Goal: Task Accomplishment & Management: Manage account settings

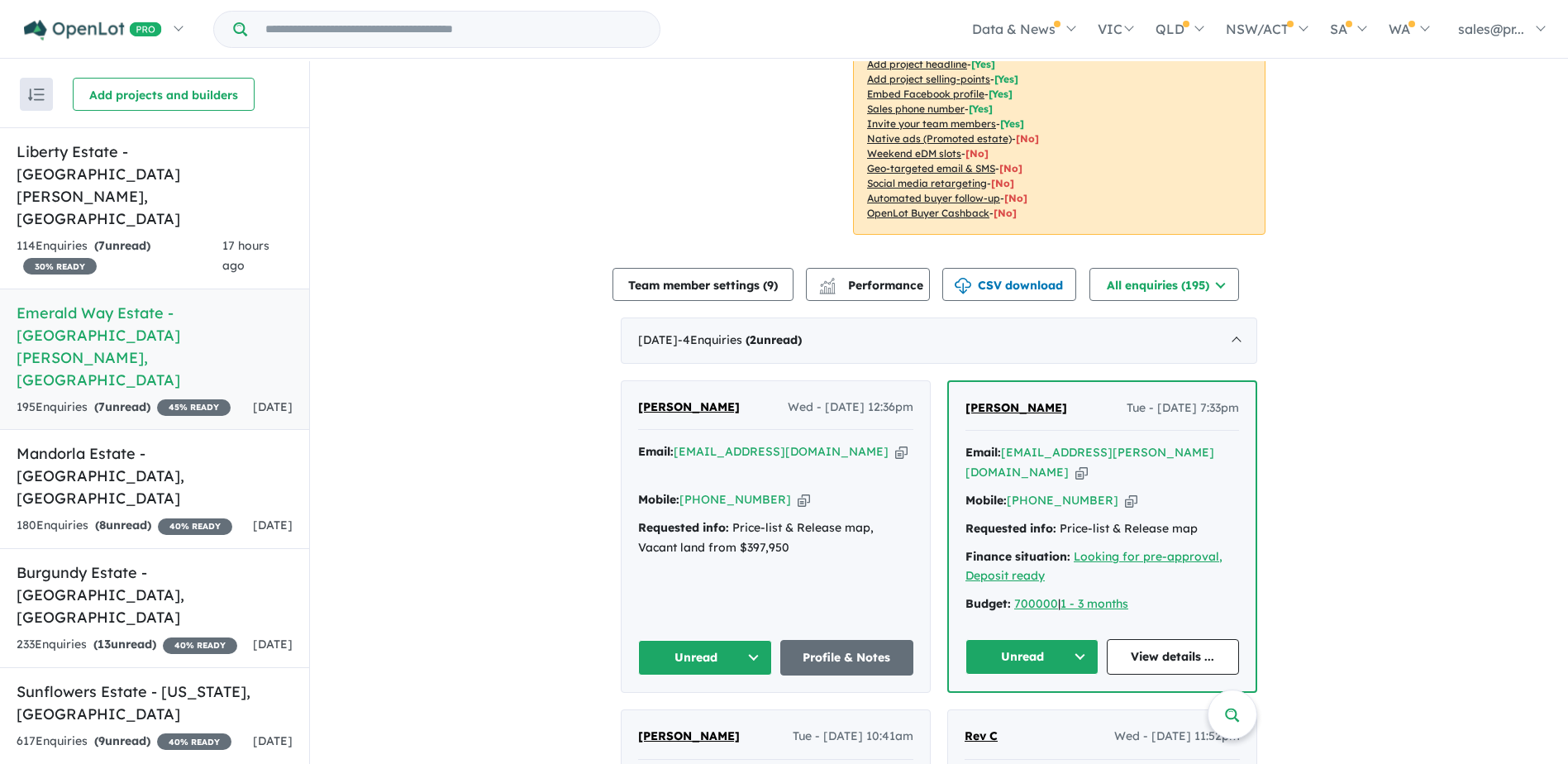
scroll to position [414, 0]
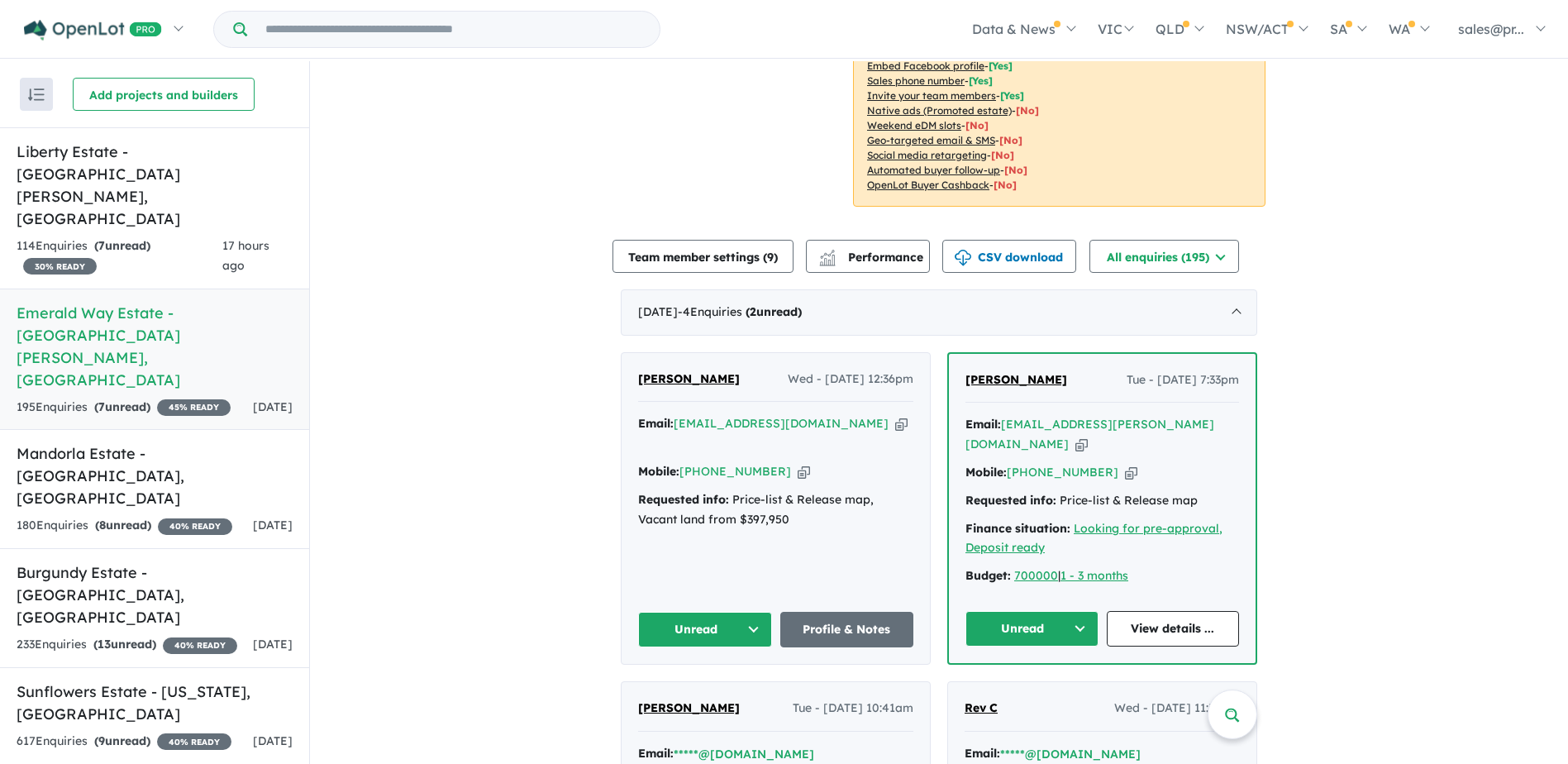
click at [755, 612] on button "Unread" at bounding box center [705, 629] width 134 height 35
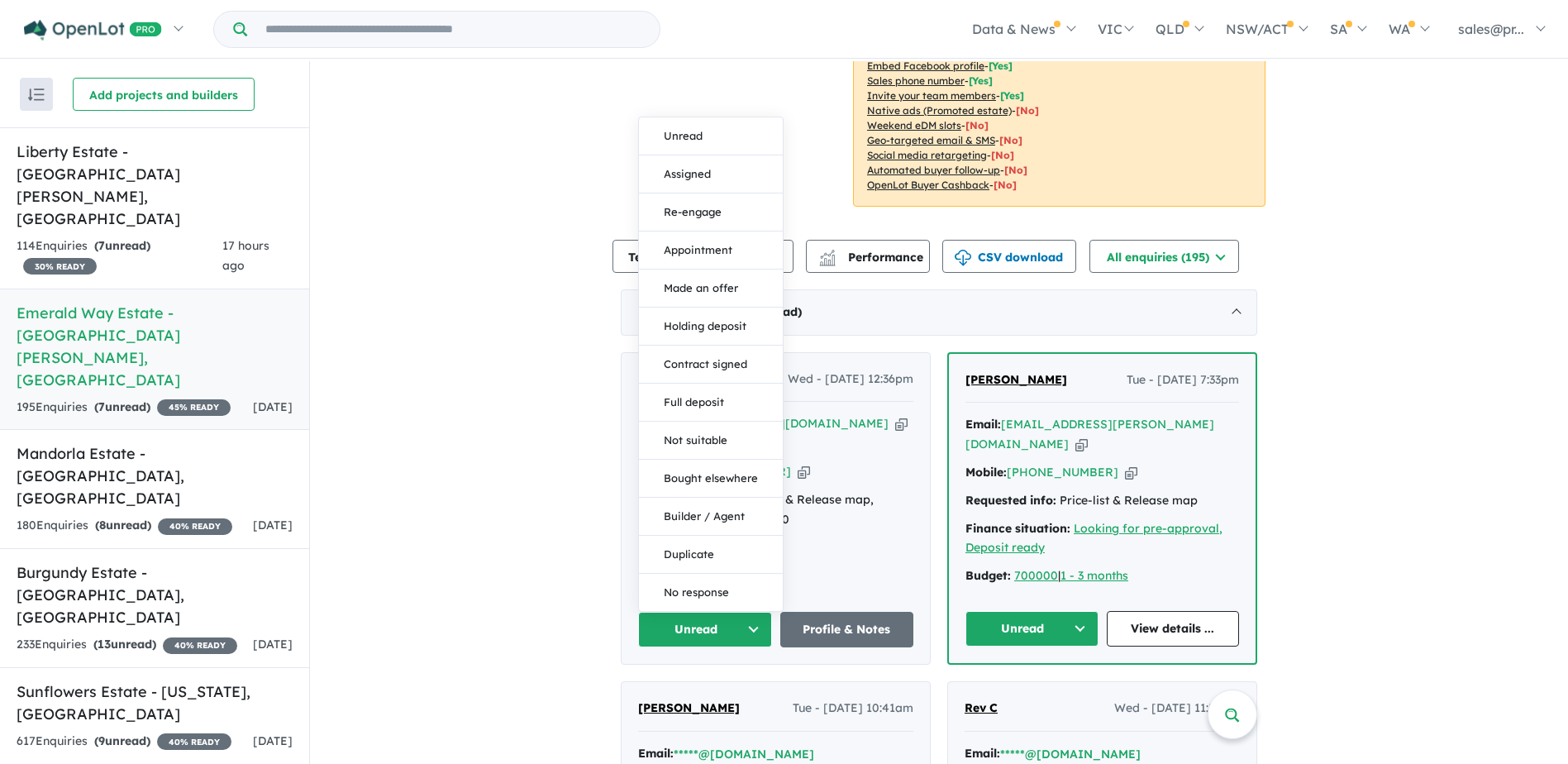
click at [1082, 611] on button "Unread" at bounding box center [1032, 628] width 133 height 35
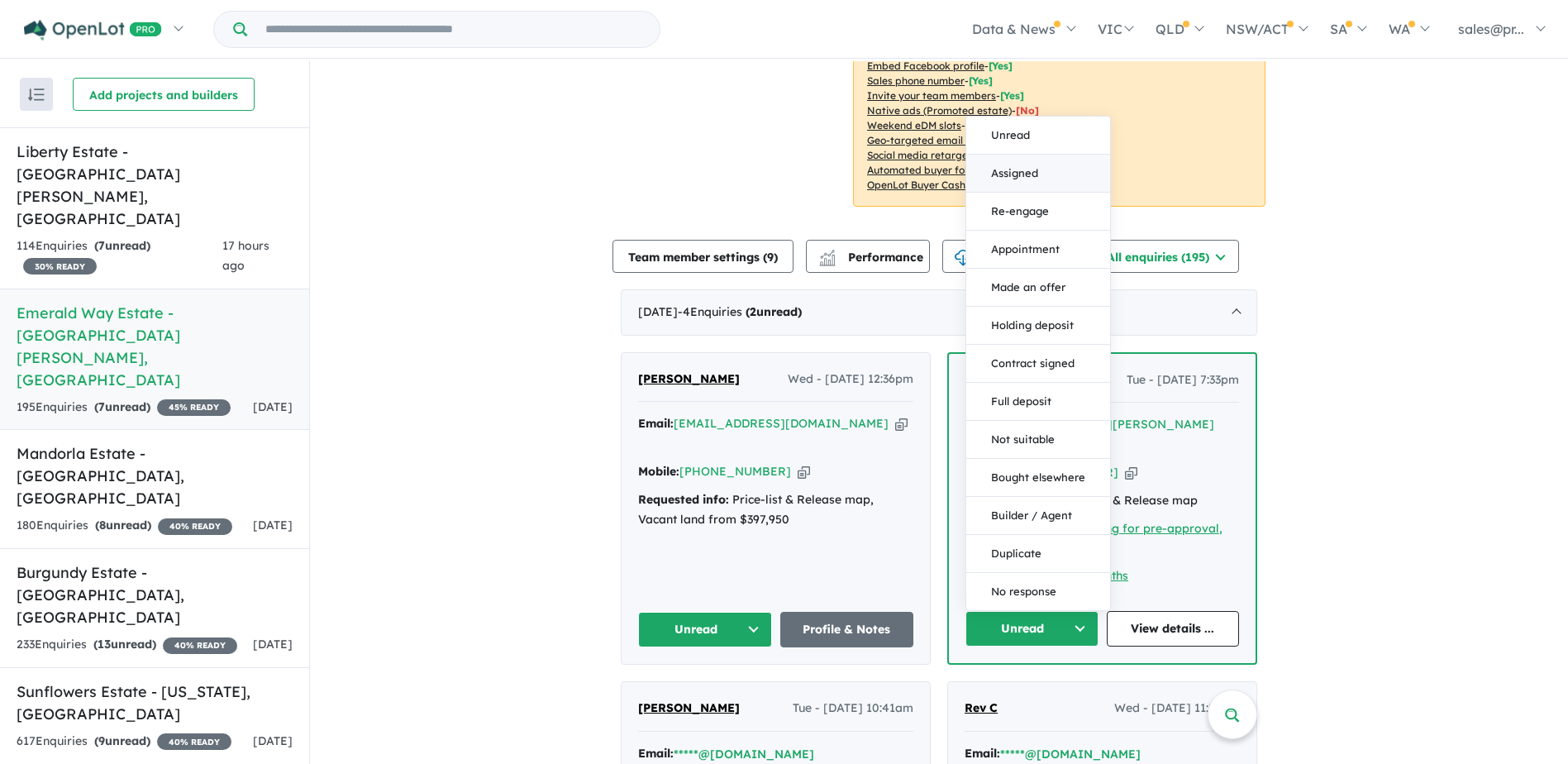
click at [1040, 155] on button "Assigned" at bounding box center [1038, 174] width 144 height 38
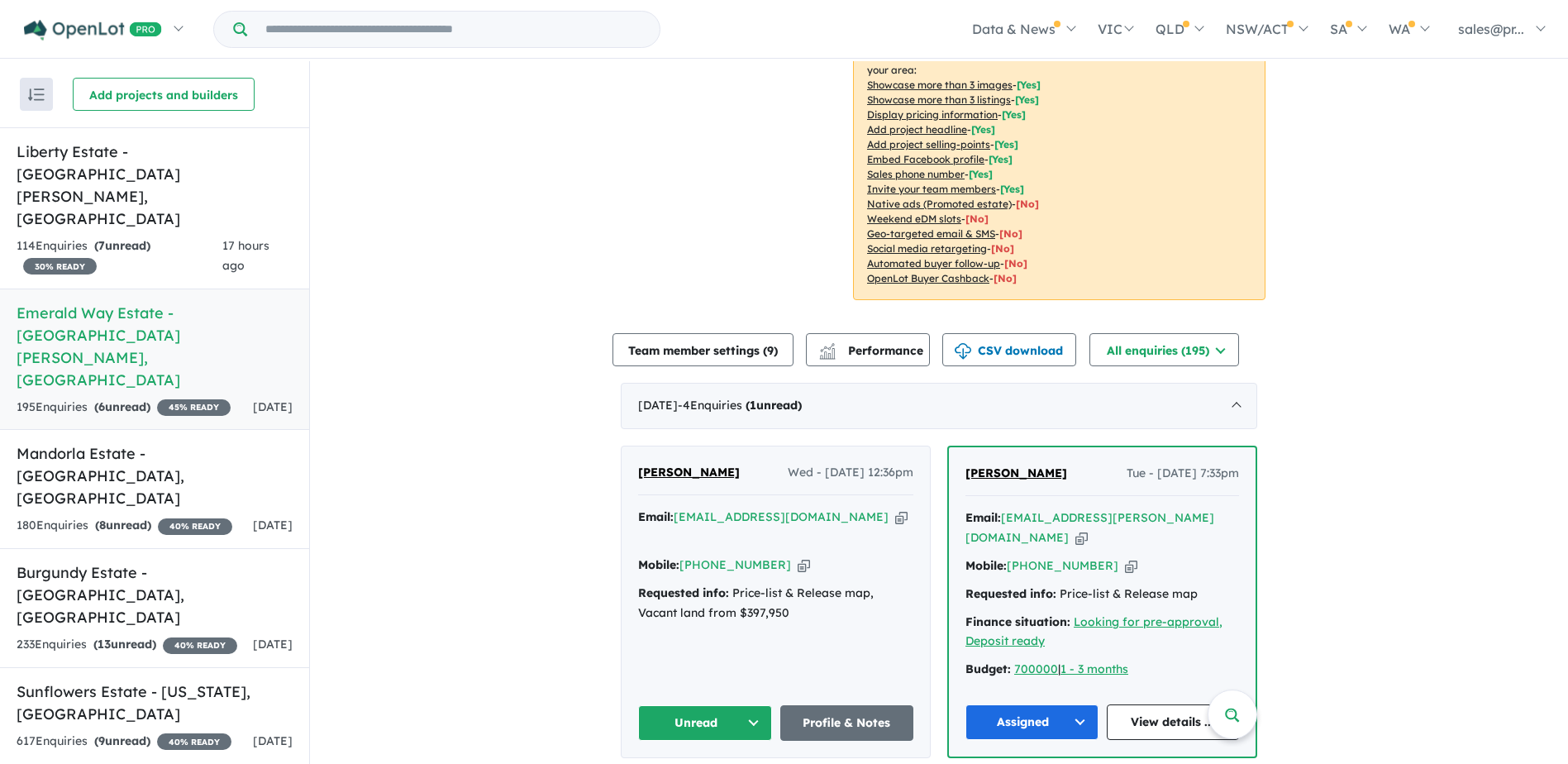
scroll to position [414, 0]
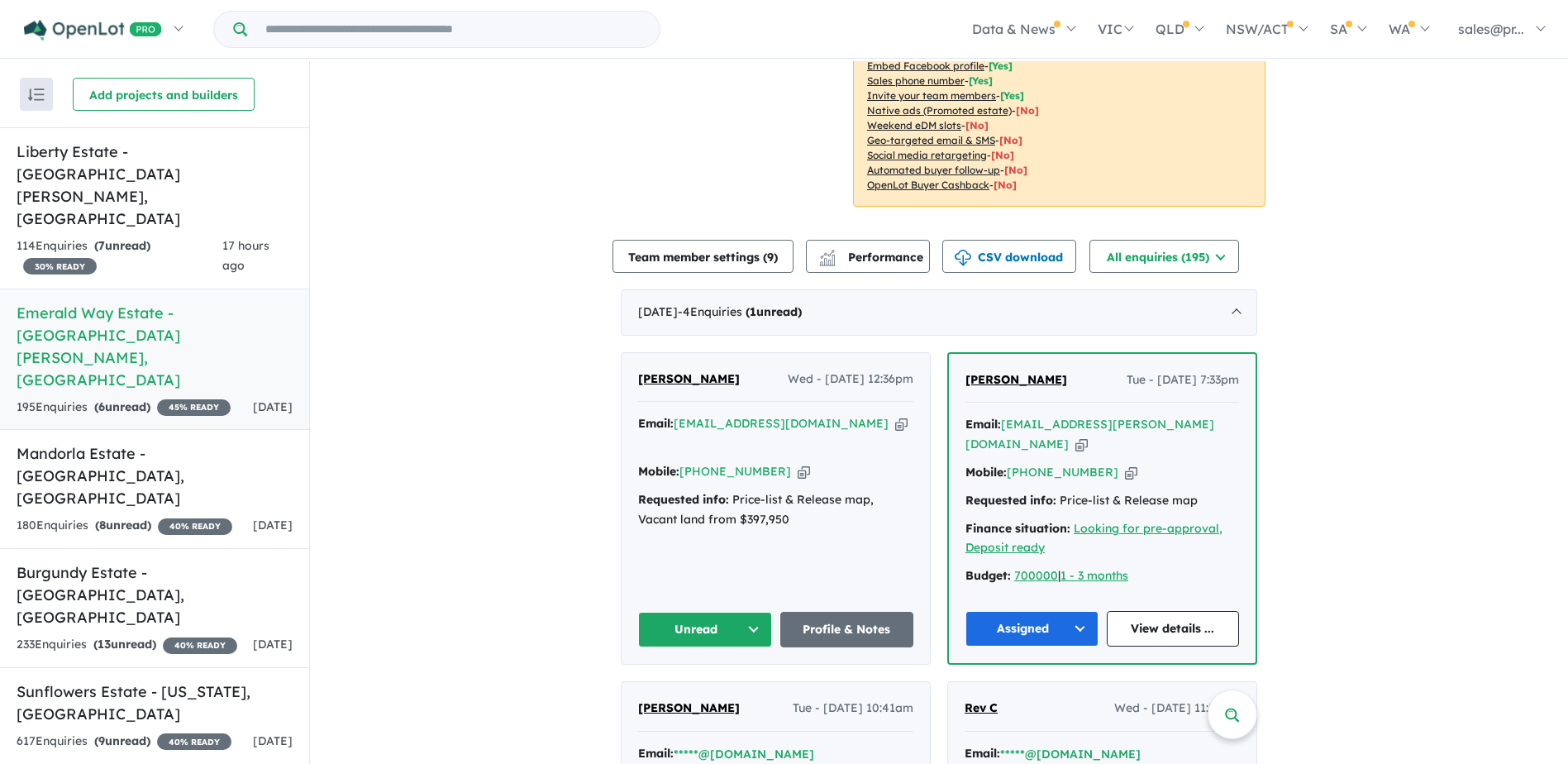
click at [754, 612] on button "Unread" at bounding box center [705, 629] width 134 height 35
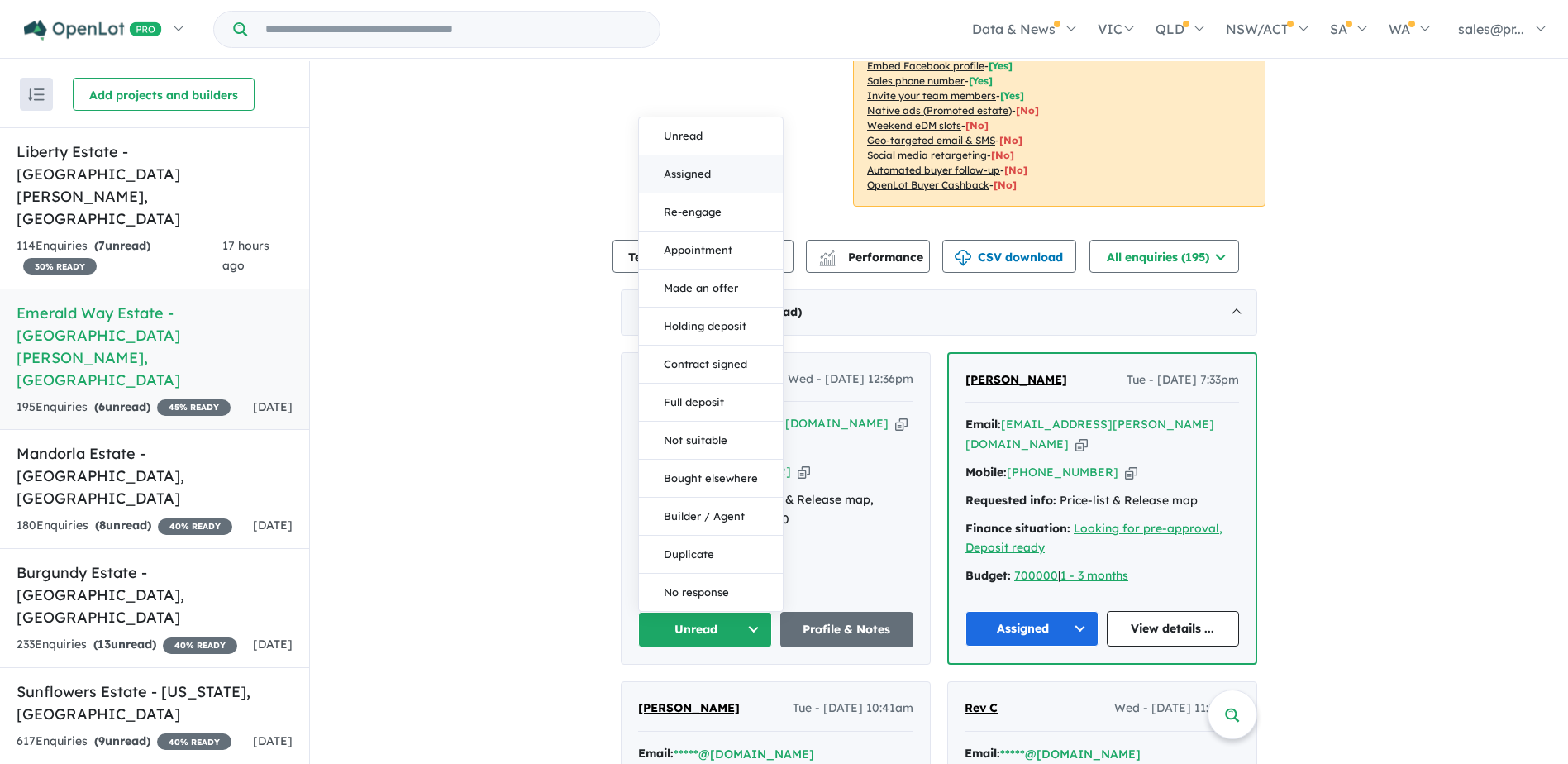
click at [704, 156] on button "Assigned" at bounding box center [710, 175] width 144 height 38
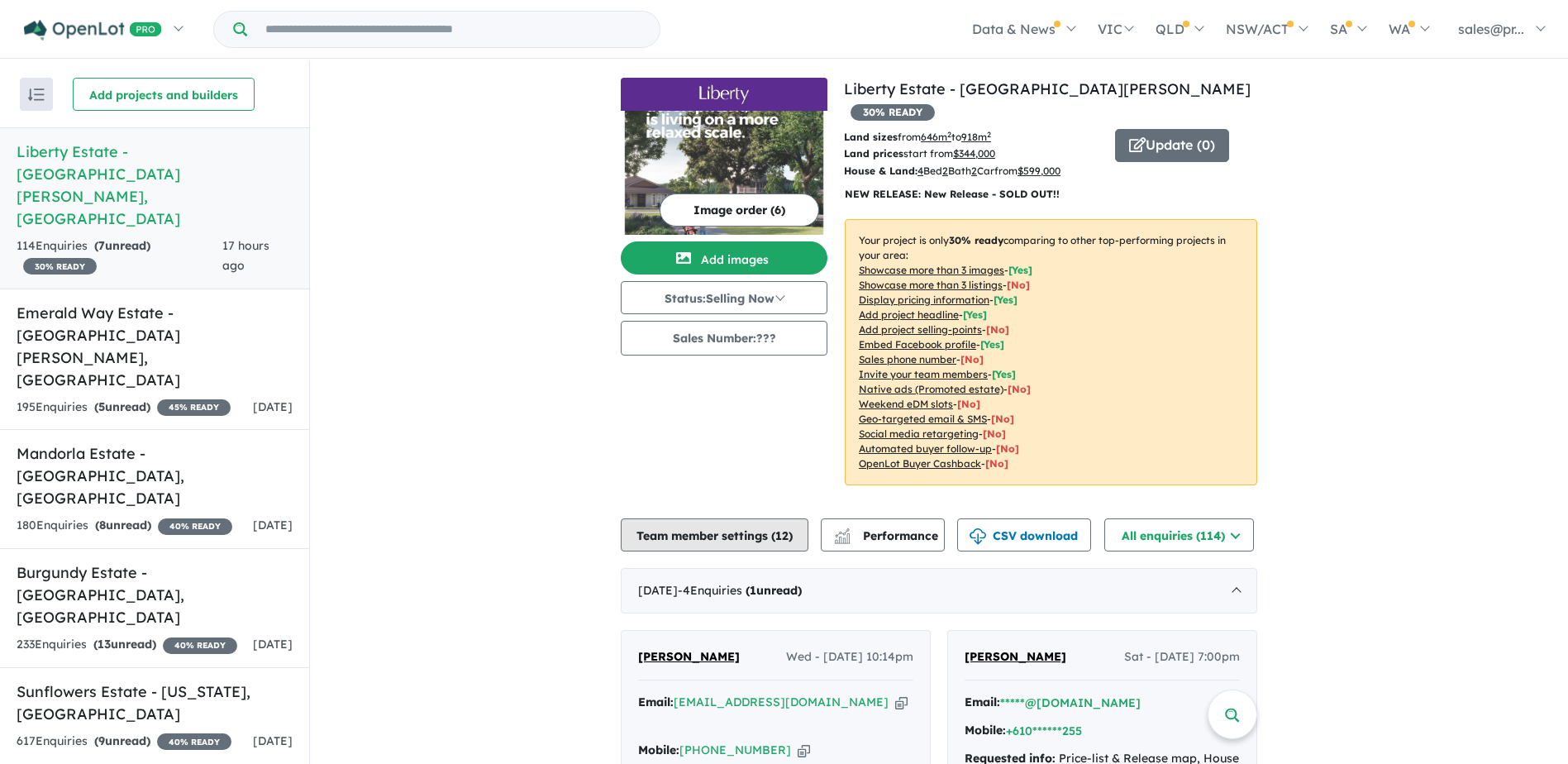
scroll to position [331, 0]
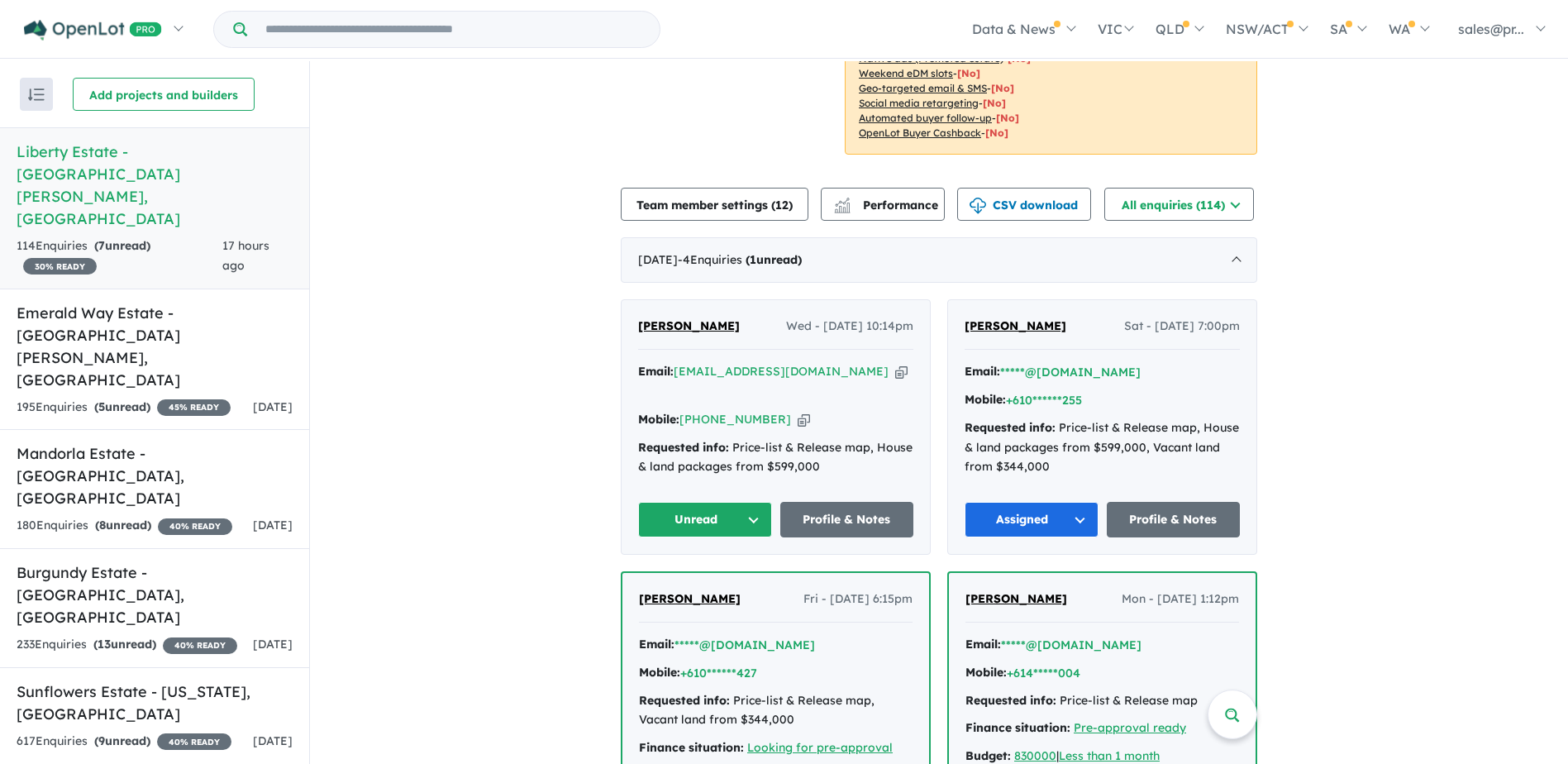
click at [746, 502] on button "Unread" at bounding box center [705, 519] width 134 height 35
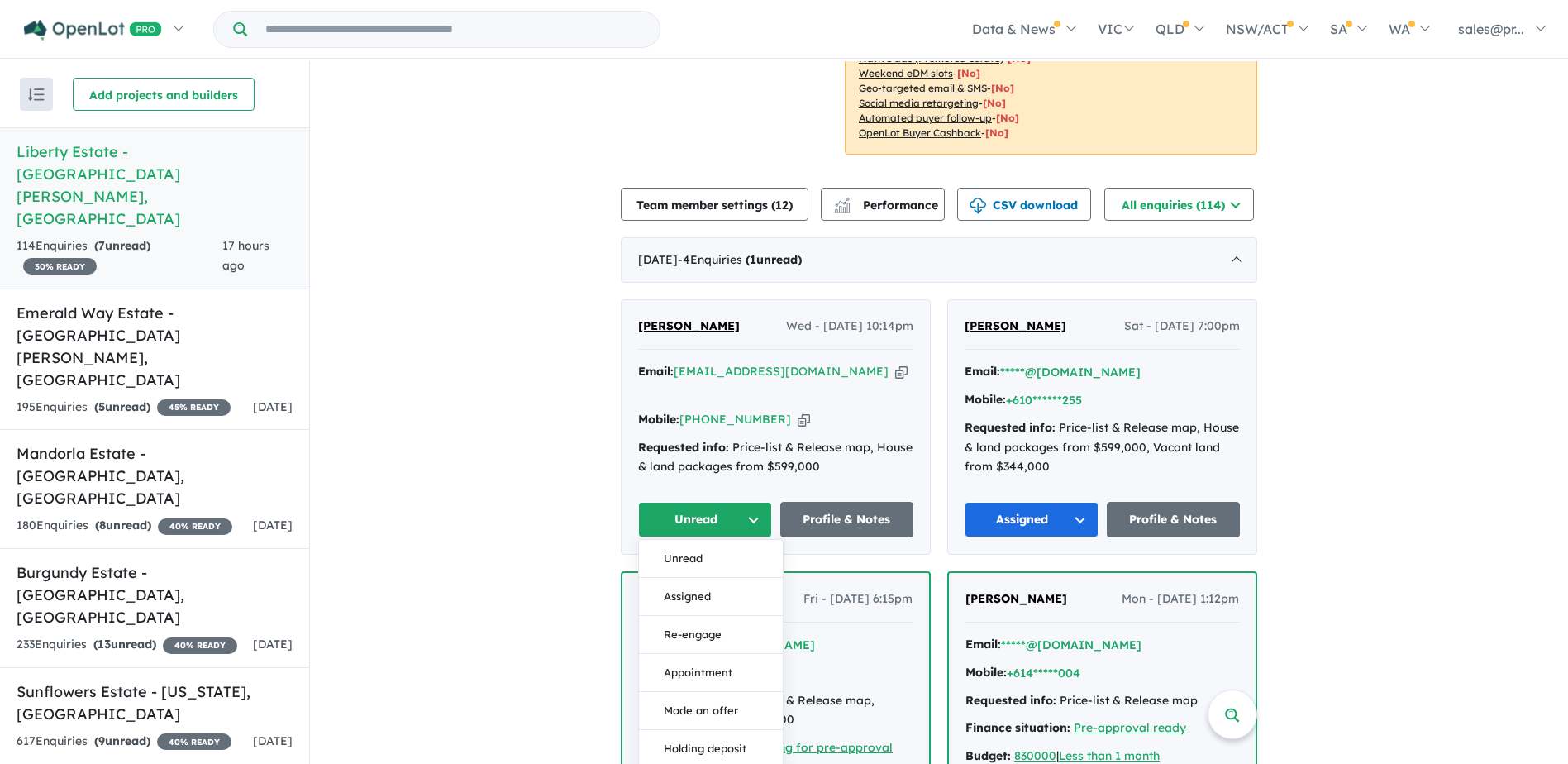
click at [692, 578] on button "Assigned" at bounding box center [710, 597] width 144 height 38
